Goal: Information Seeking & Learning: Check status

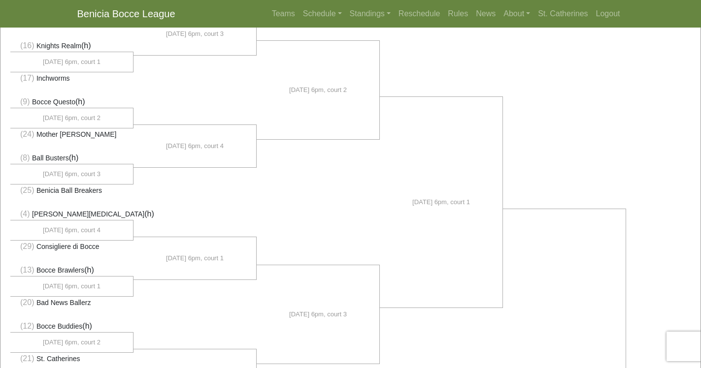
scroll to position [134, 0]
click at [147, 254] on li "[DATE] 6pm, court 1" at bounding box center [194, 257] width 123 height 43
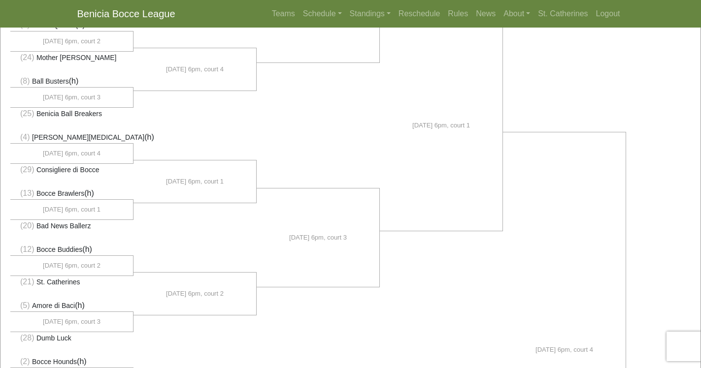
scroll to position [213, 0]
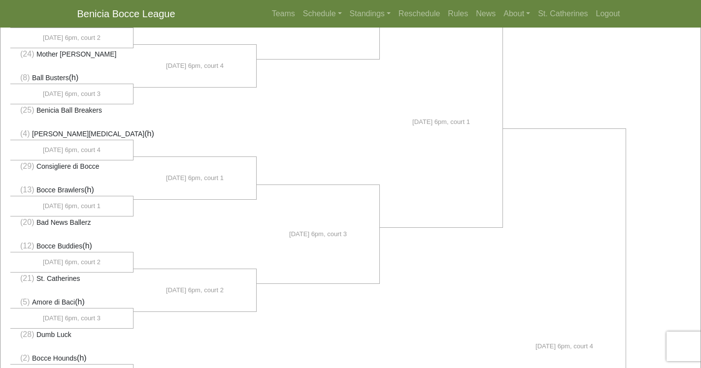
click at [126, 232] on li at bounding box center [71, 235] width 123 height 12
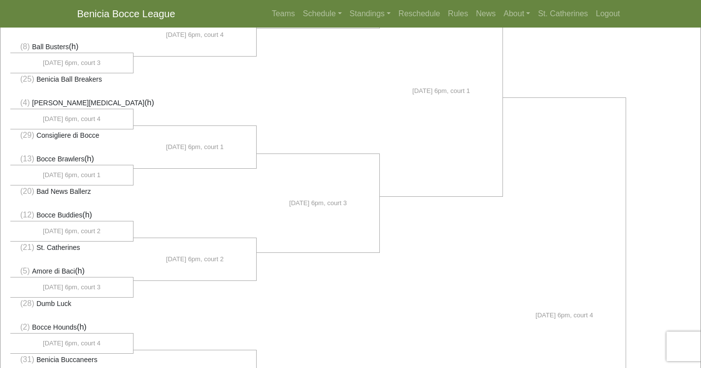
scroll to position [245, 0]
click at [310, 11] on link "Schedule" at bounding box center [322, 14] width 47 height 20
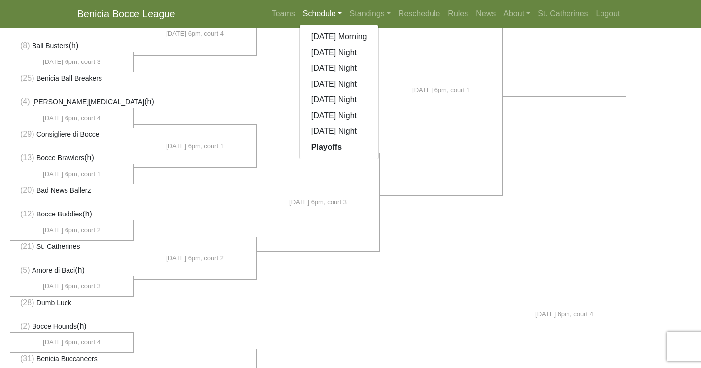
click at [310, 11] on link "Schedule" at bounding box center [322, 14] width 47 height 20
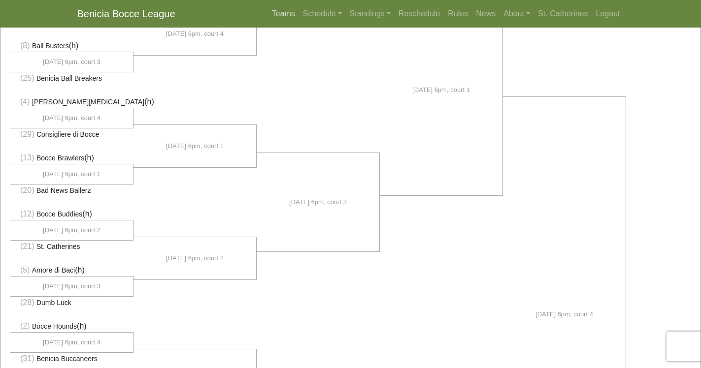
click at [271, 9] on link "Teams" at bounding box center [283, 14] width 31 height 20
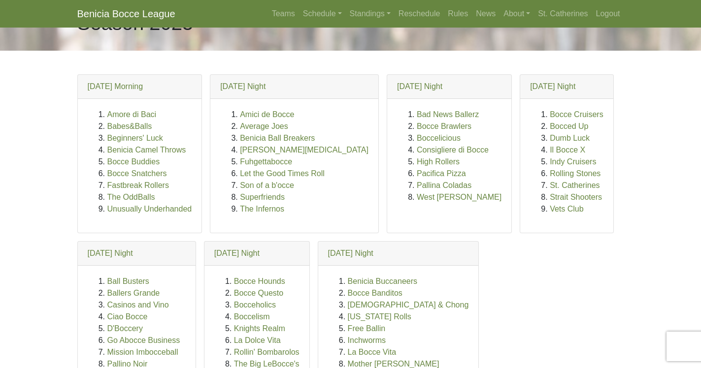
scroll to position [34, 0]
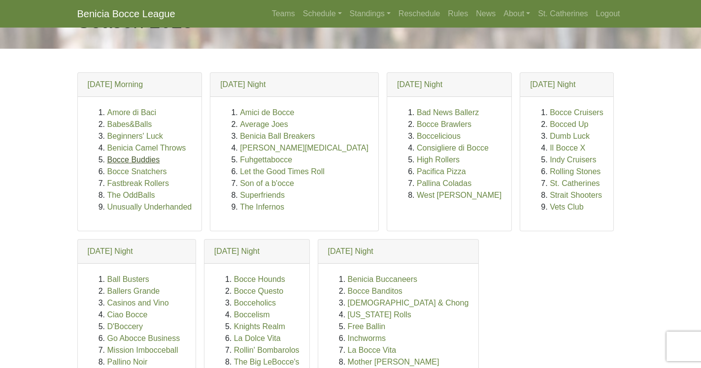
click at [130, 161] on link "Bocce Buddies" at bounding box center [133, 160] width 53 height 8
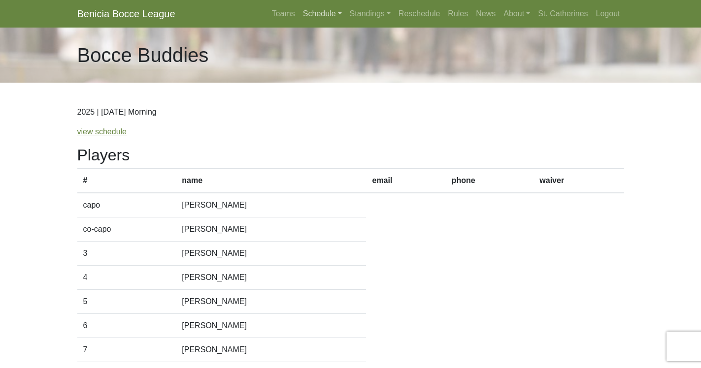
click at [308, 11] on link "Schedule" at bounding box center [322, 14] width 47 height 20
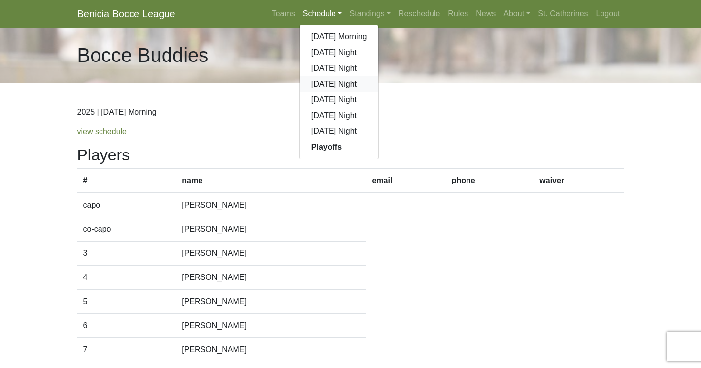
click at [328, 84] on link "[DATE] Night" at bounding box center [338, 84] width 79 height 16
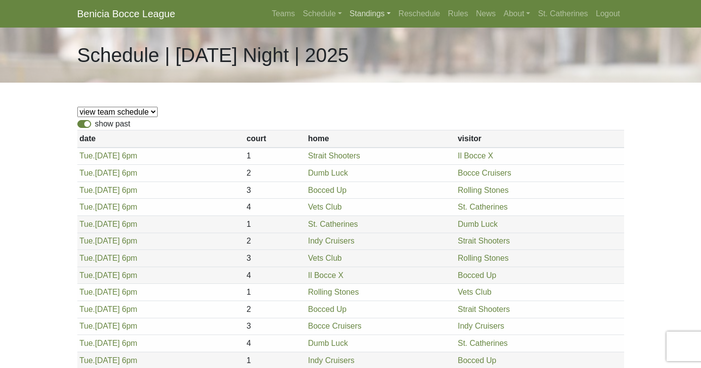
click at [357, 12] on link "Standings" at bounding box center [370, 14] width 49 height 20
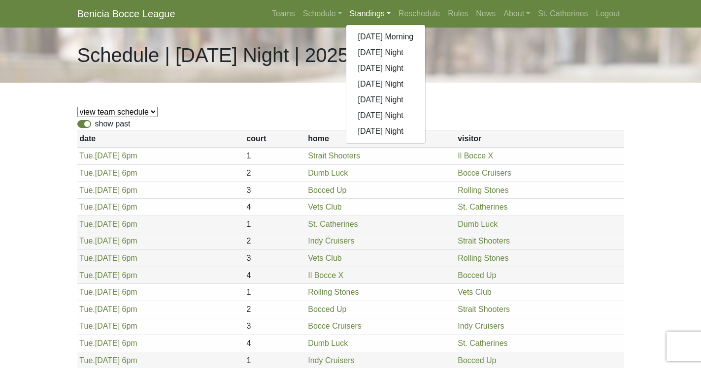
click at [450, 121] on div "show past" at bounding box center [350, 124] width 547 height 12
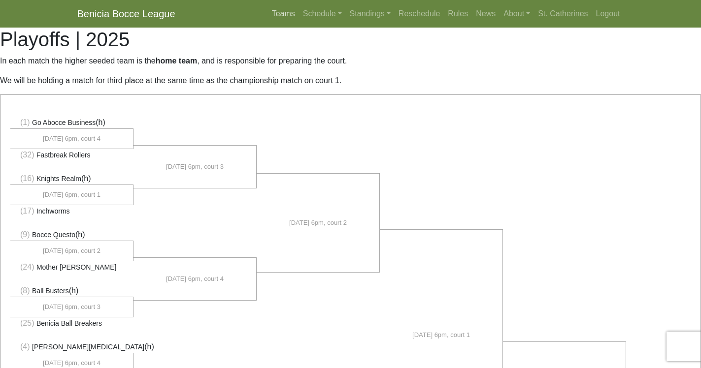
click at [275, 16] on link "Teams" at bounding box center [283, 14] width 31 height 20
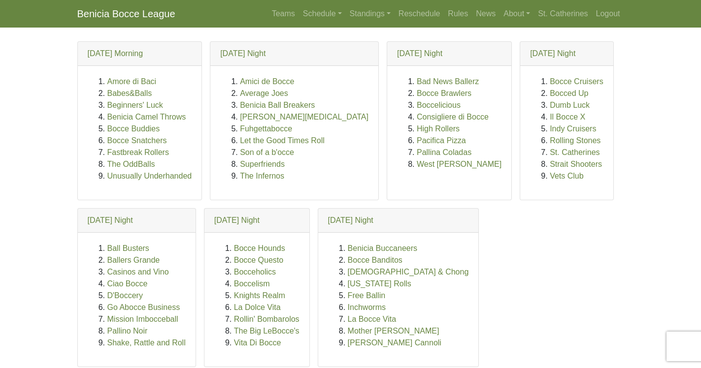
scroll to position [62, 0]
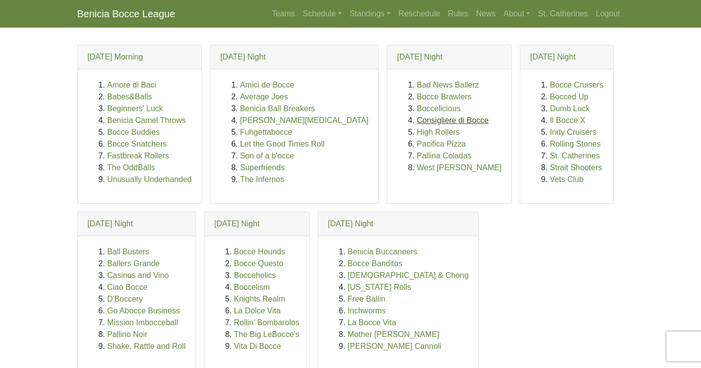
click at [439, 119] on link "Consigliere di Bocce" at bounding box center [453, 120] width 72 height 8
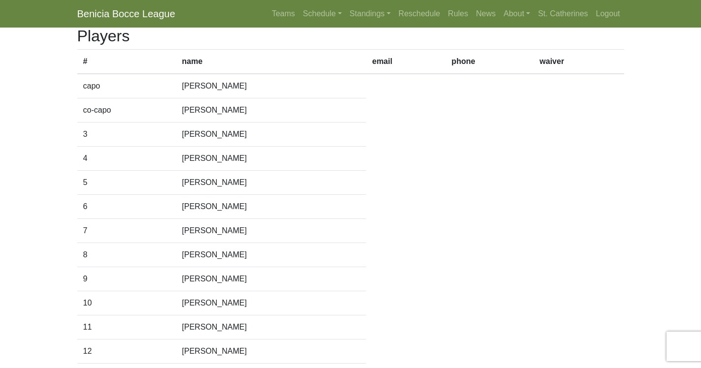
scroll to position [121, 0]
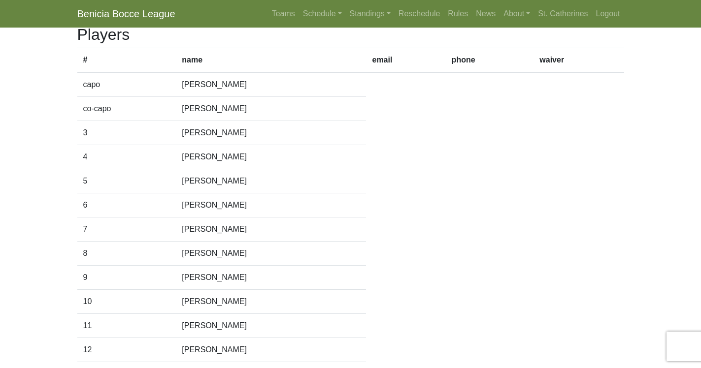
click at [30, 295] on body "Benicia Bocce League Teams Schedule [DATE] Morning [DATE] Night [DATE] Night [D…" at bounding box center [350, 174] width 701 height 590
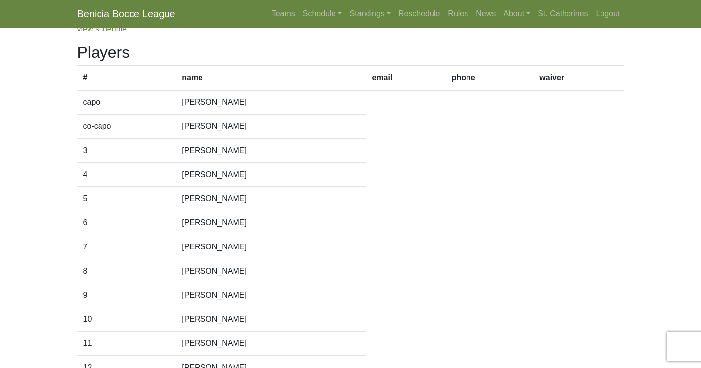
scroll to position [0, 0]
